Goal: Task Accomplishment & Management: Use online tool/utility

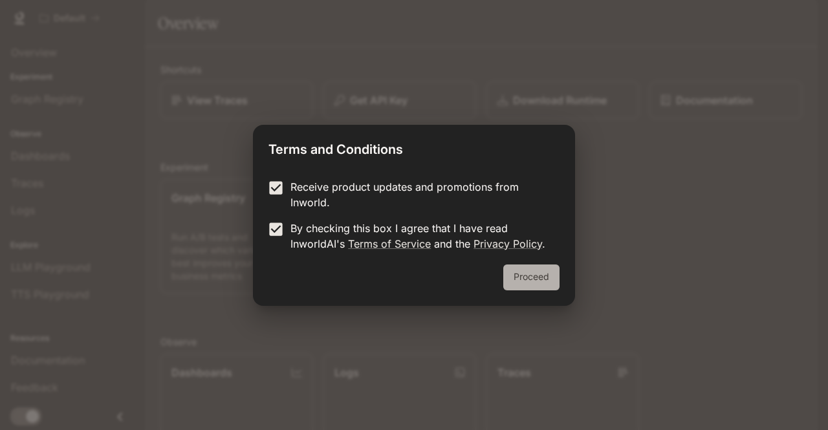
click at [532, 271] on button "Proceed" at bounding box center [532, 278] width 56 height 26
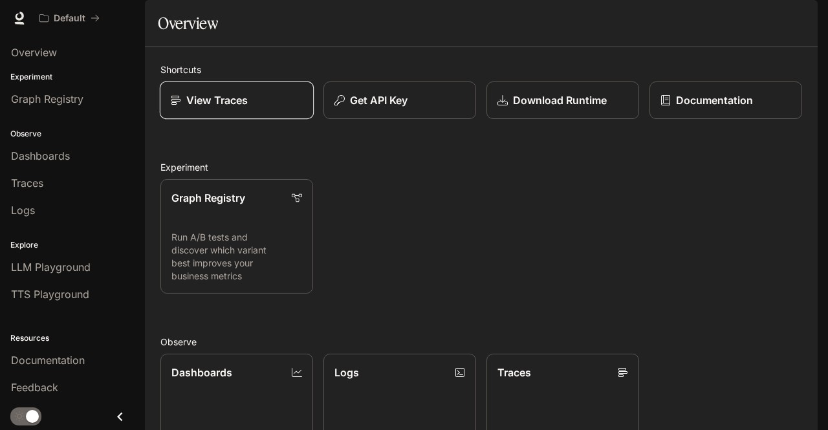
click at [273, 108] on div "View Traces" at bounding box center [237, 101] width 132 height 16
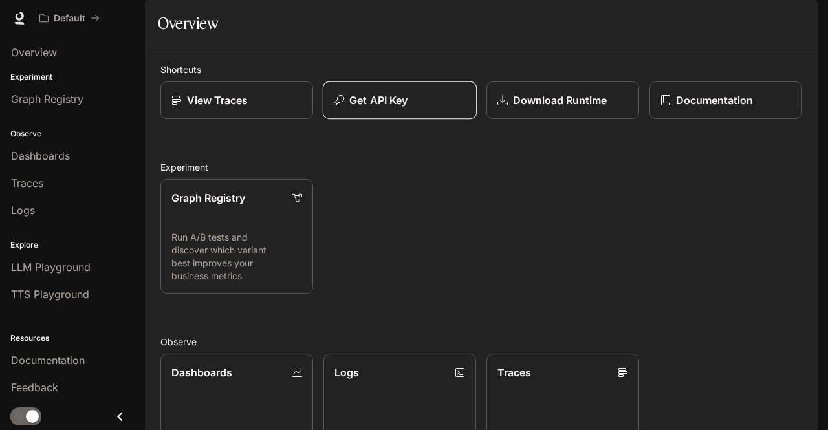
click at [372, 108] on p "Get API Key" at bounding box center [379, 101] width 58 height 16
